Goal: Task Accomplishment & Management: Use online tool/utility

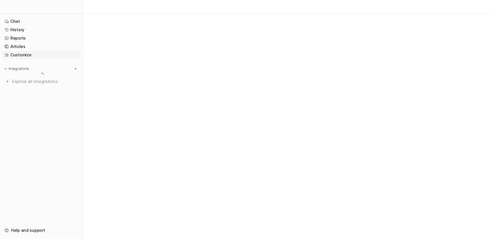
click at [25, 54] on link "Customize" at bounding box center [41, 55] width 78 height 8
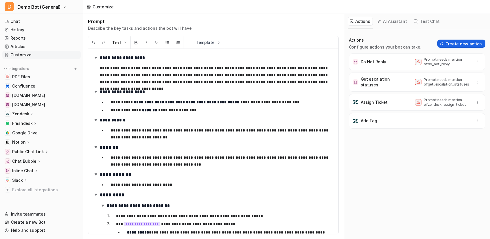
click at [473, 46] on button "Create new action" at bounding box center [462, 44] width 48 height 8
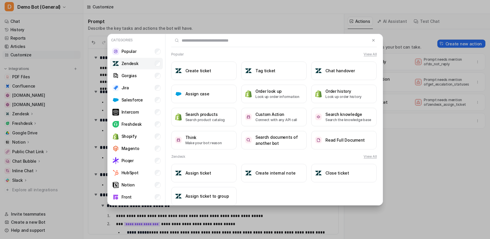
click at [145, 66] on li "Zendesk" at bounding box center [136, 64] width 53 height 12
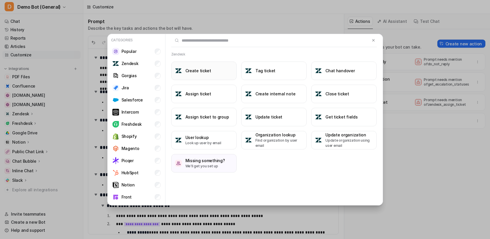
click at [223, 71] on button "Create ticket" at bounding box center [203, 71] width 65 height 19
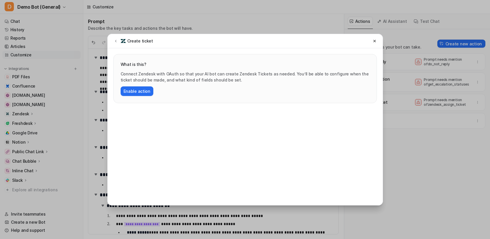
click at [178, 76] on p "Connect Zendesk with OAuth so that your AI bot can create Zendesk Tickets as ne…" at bounding box center [245, 77] width 249 height 12
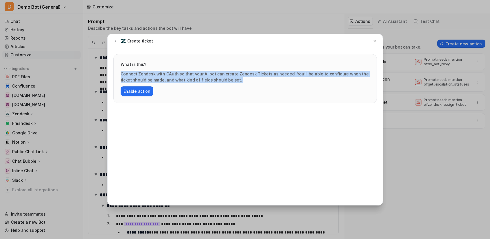
click at [178, 76] on p "Connect Zendesk with OAuth so that your AI bot can create Zendesk Tickets as ne…" at bounding box center [245, 77] width 249 height 12
drag, startPoint x: 178, startPoint y: 79, endPoint x: 109, endPoint y: 74, distance: 69.1
click at [109, 74] on div "What is this? Connect Zendesk with OAuth so that your AI bot can create Zendesk…" at bounding box center [245, 75] width 275 height 55
click at [115, 40] on icon at bounding box center [116, 41] width 4 height 4
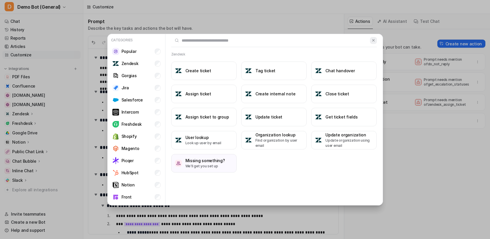
click at [376, 41] on button at bounding box center [373, 40] width 7 height 7
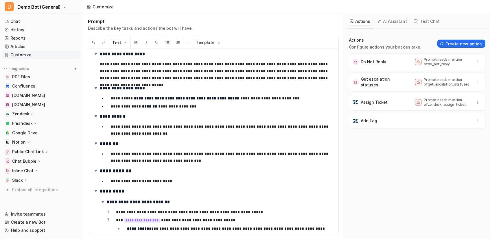
scroll to position [68, 0]
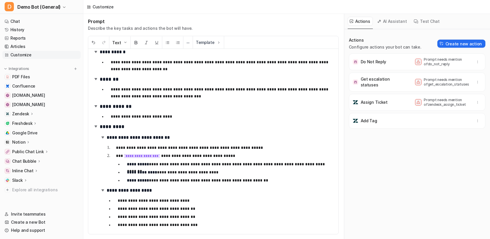
drag, startPoint x: 278, startPoint y: 186, endPoint x: 133, endPoint y: 168, distance: 146.2
click at [144, 167] on div "**********" at bounding box center [213, 142] width 250 height 186
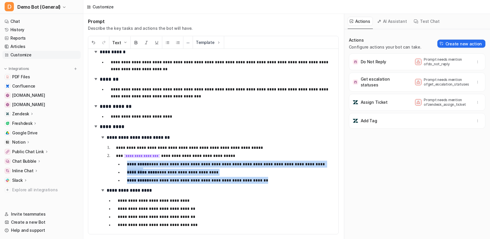
drag, startPoint x: 123, startPoint y: 165, endPoint x: 254, endPoint y: 184, distance: 132.5
click at [254, 184] on ul "**********" at bounding box center [225, 172] width 218 height 23
click at [287, 178] on p "**********" at bounding box center [230, 180] width 207 height 7
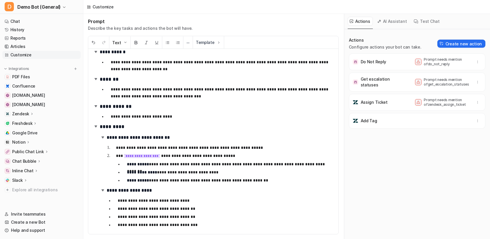
click at [345, 182] on div "Actions Configure actions your bot can take. Create new action Do Not Reply Pro…" at bounding box center [418, 134] width 146 height 210
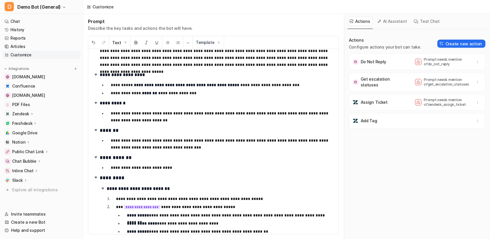
scroll to position [68, 0]
